Goal: Information Seeking & Learning: Learn about a topic

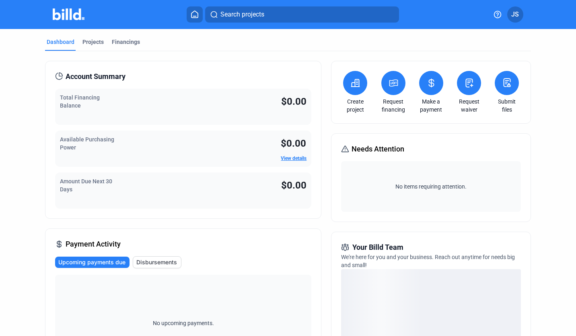
click at [291, 159] on link "View details" at bounding box center [294, 158] width 26 height 6
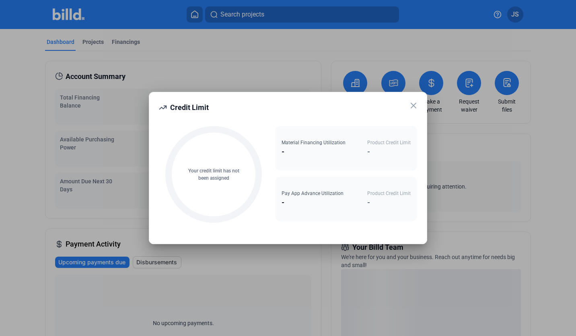
click at [414, 105] on icon at bounding box center [413, 105] width 5 height 5
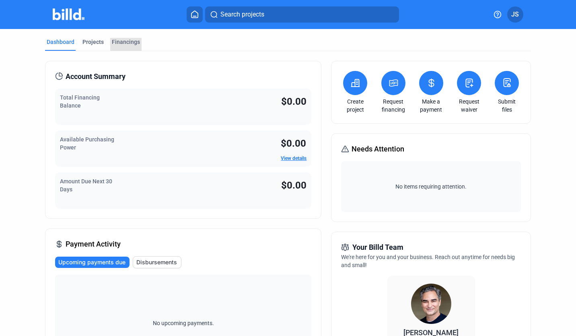
click at [137, 46] on div "Financings" at bounding box center [125, 44] width 31 height 13
